Goal: Transaction & Acquisition: Purchase product/service

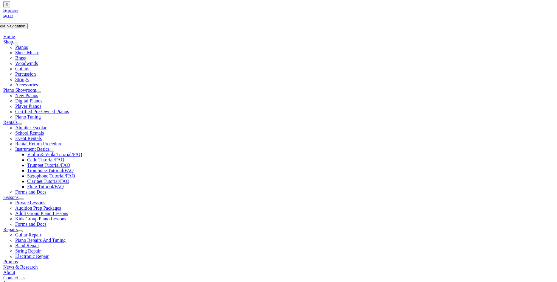
scroll to position [99, 0]
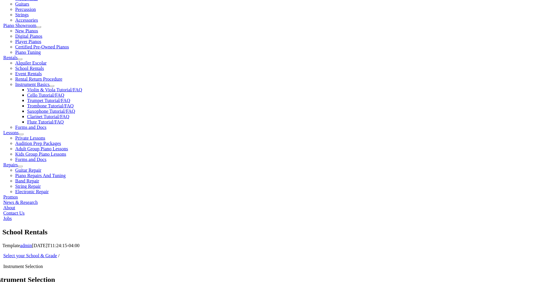
scroll to position [167, 0]
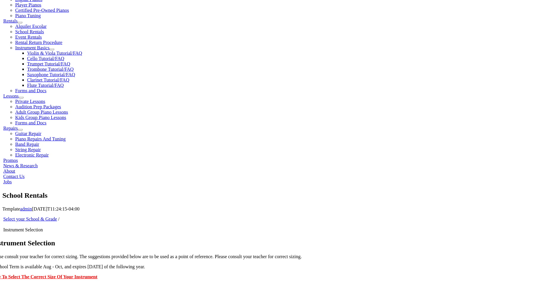
scroll to position [198, 0]
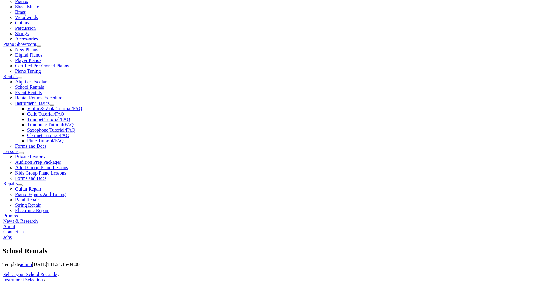
scroll to position [145, 0]
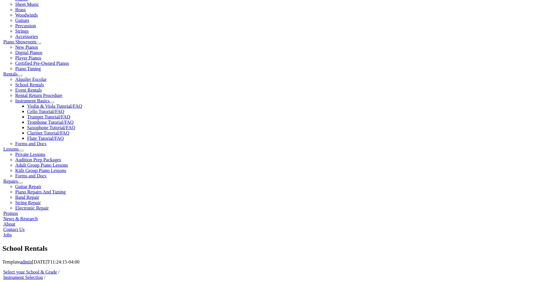
checkbox input"] "true"
drag, startPoint x: 111, startPoint y: 137, endPoint x: 111, endPoint y: 140, distance: 3.6
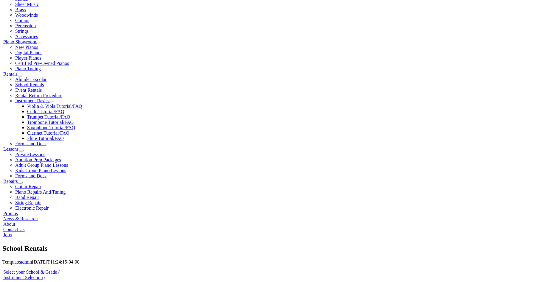
checkbox input"] "true"
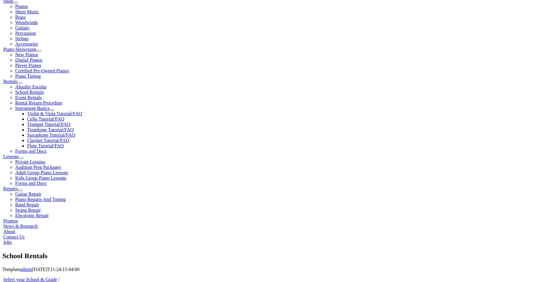
type input "1"
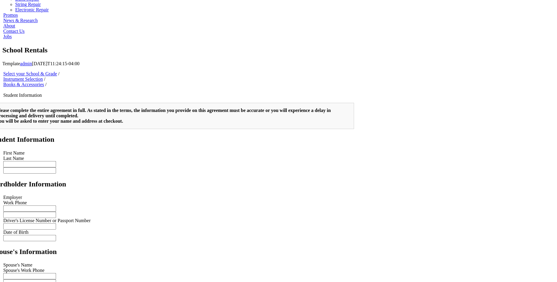
scroll to position [327, 0]
